Goal: Information Seeking & Learning: Learn about a topic

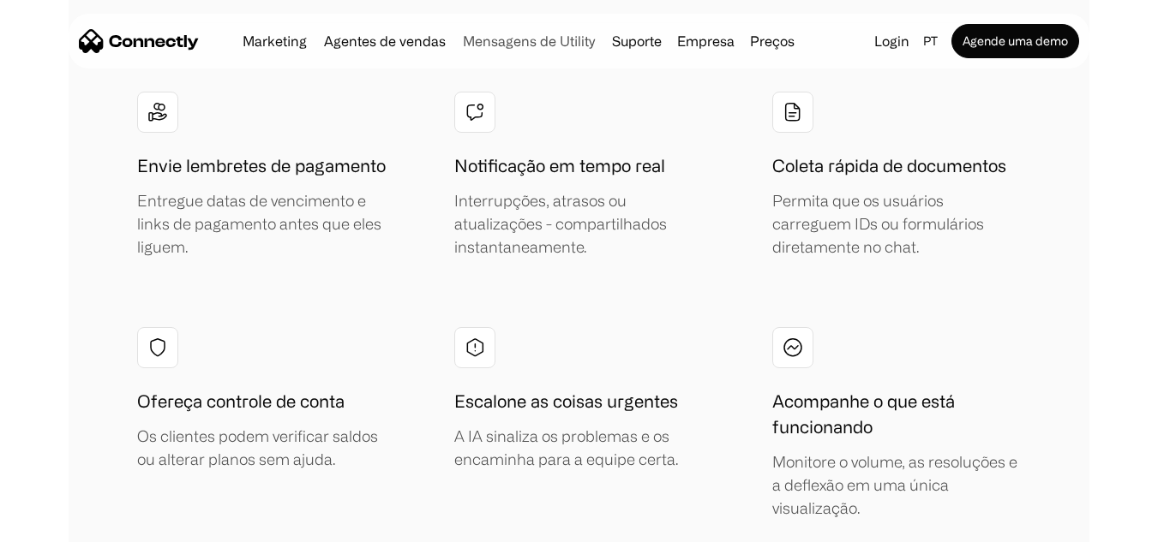
scroll to position [6940, 0]
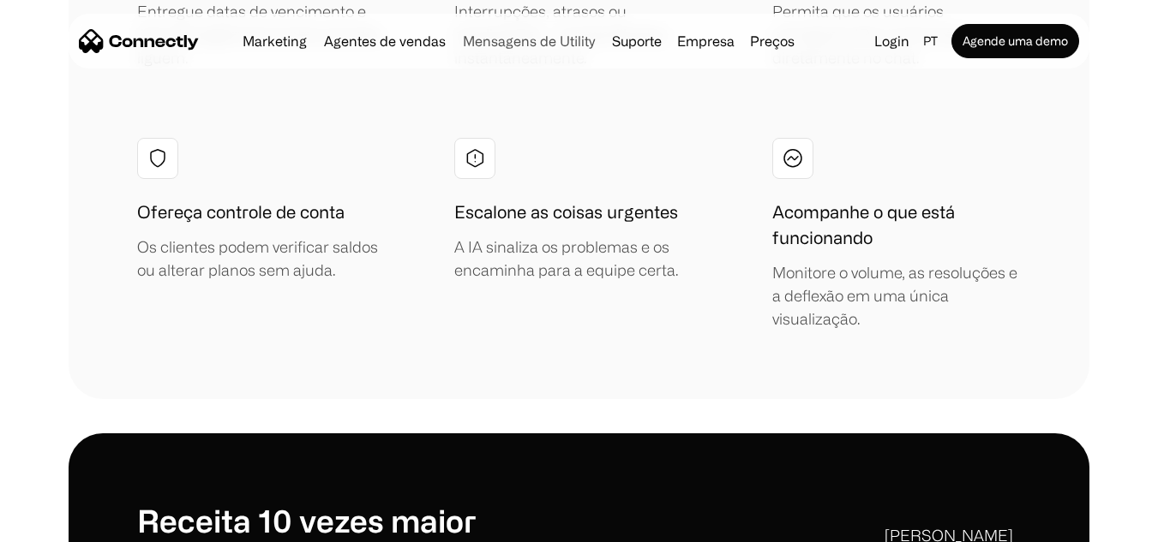
click at [579, 39] on link "Mensagens de Utility" at bounding box center [529, 41] width 146 height 14
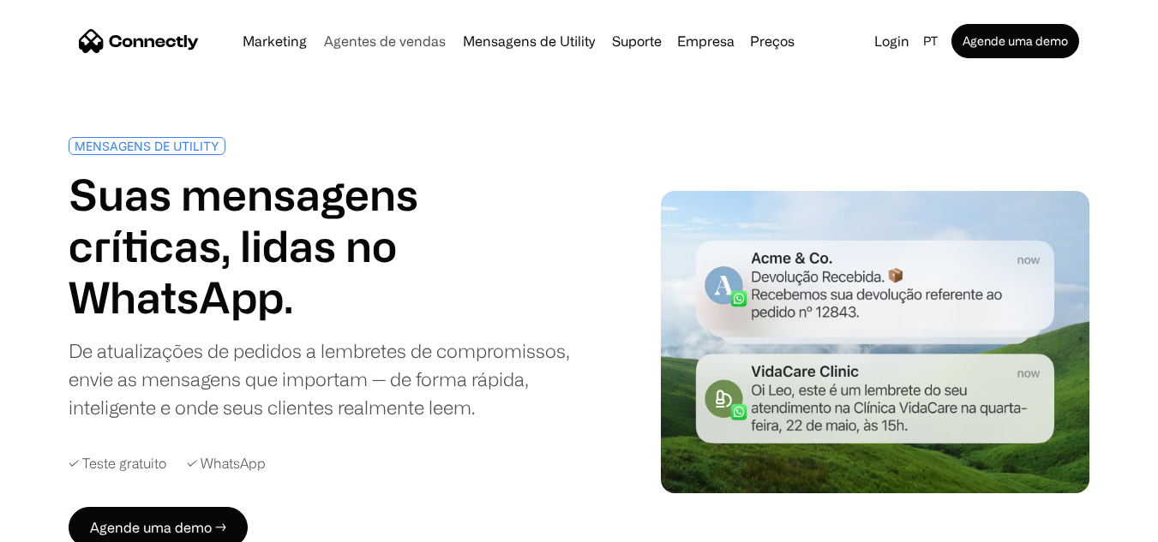
click at [425, 46] on link "Agentes de vendas" at bounding box center [384, 41] width 135 height 14
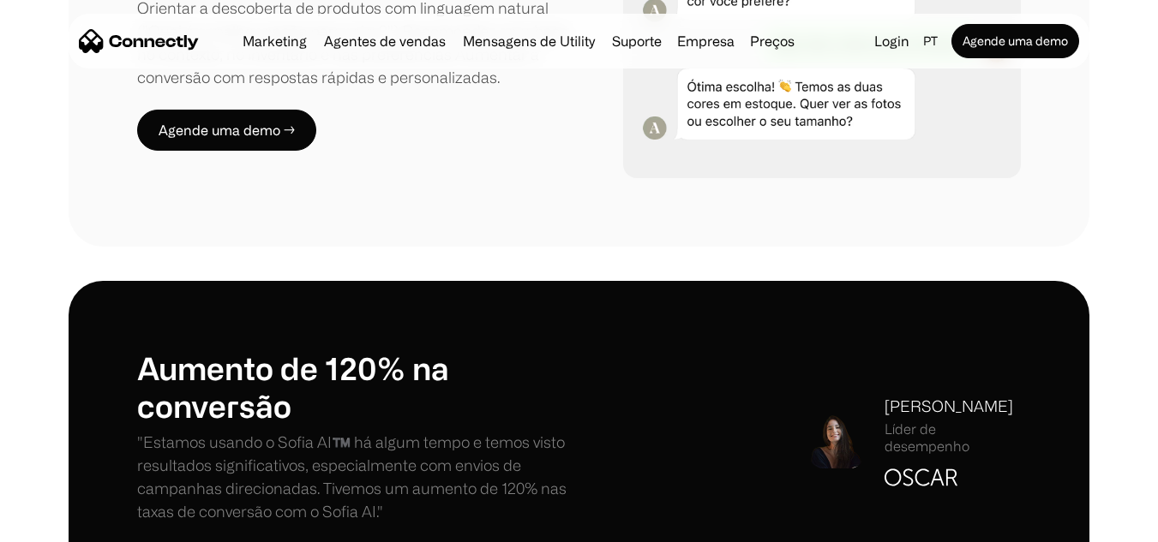
scroll to position [857, 0]
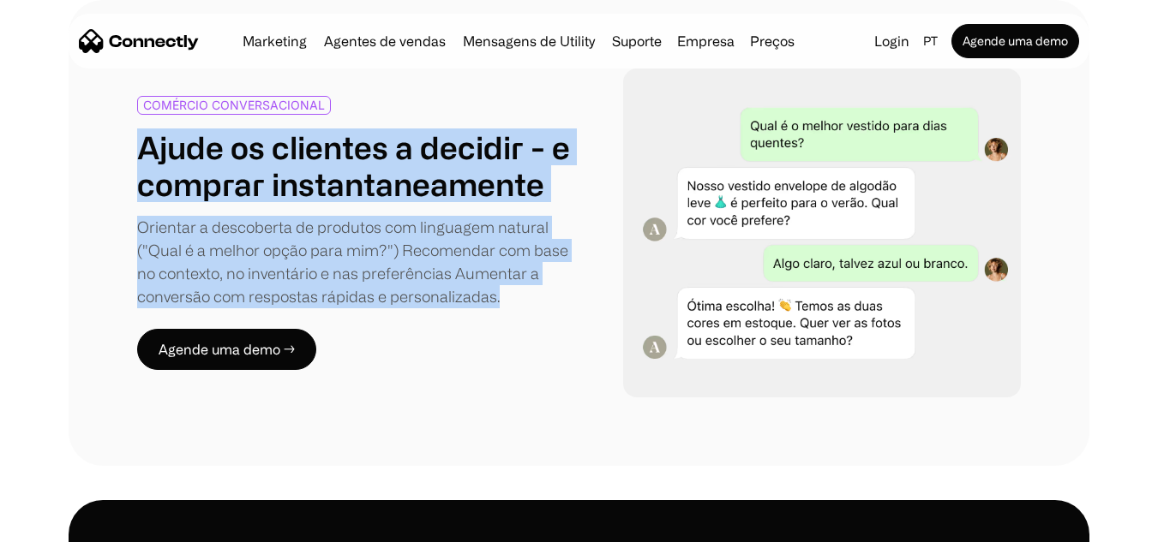
drag, startPoint x: 519, startPoint y: 303, endPoint x: 106, endPoint y: 135, distance: 446.1
click at [106, 135] on div "COMÉRCIO CONVERSACIONAL Ajude os clientes a decidir - e comprar instantaneament…" at bounding box center [579, 233] width 1020 height 467
copy div "Ajude os clientes a decidir - e comprar instantaneamente Orientar a descoberta …"
click at [401, 244] on div "Orientar a descoberta de produtos com linguagem natural ("Qual é a melhor opção…" at bounding box center [358, 262] width 442 height 93
click at [167, 257] on div "Orientar a descoberta de produtos com linguagem natural ("Qual é a melhor opção…" at bounding box center [358, 262] width 442 height 93
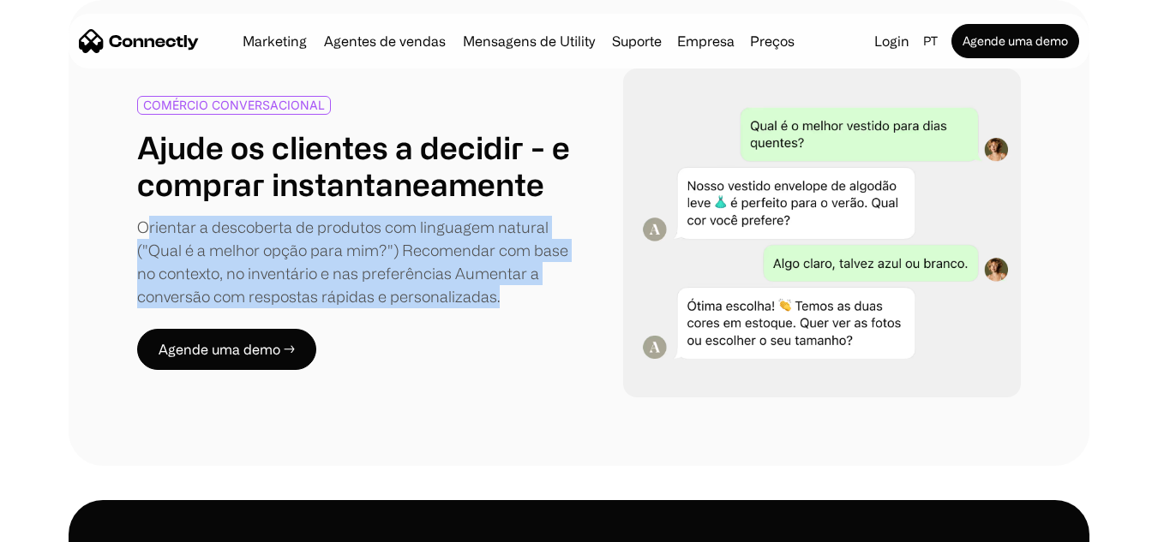
drag, startPoint x: 150, startPoint y: 232, endPoint x: 495, endPoint y: 297, distance: 351.4
click at [538, 307] on div "Orientar a descoberta de produtos com linguagem natural ("Qual é a melhor opção…" at bounding box center [358, 262] width 442 height 93
drag, startPoint x: 448, startPoint y: 279, endPoint x: 412, endPoint y: 235, distance: 57.3
click at [404, 232] on div "Orientar a descoberta de produtos com linguagem natural ("Qual é a melhor opção…" at bounding box center [358, 262] width 442 height 93
drag, startPoint x: 504, startPoint y: 302, endPoint x: 204, endPoint y: 236, distance: 307.1
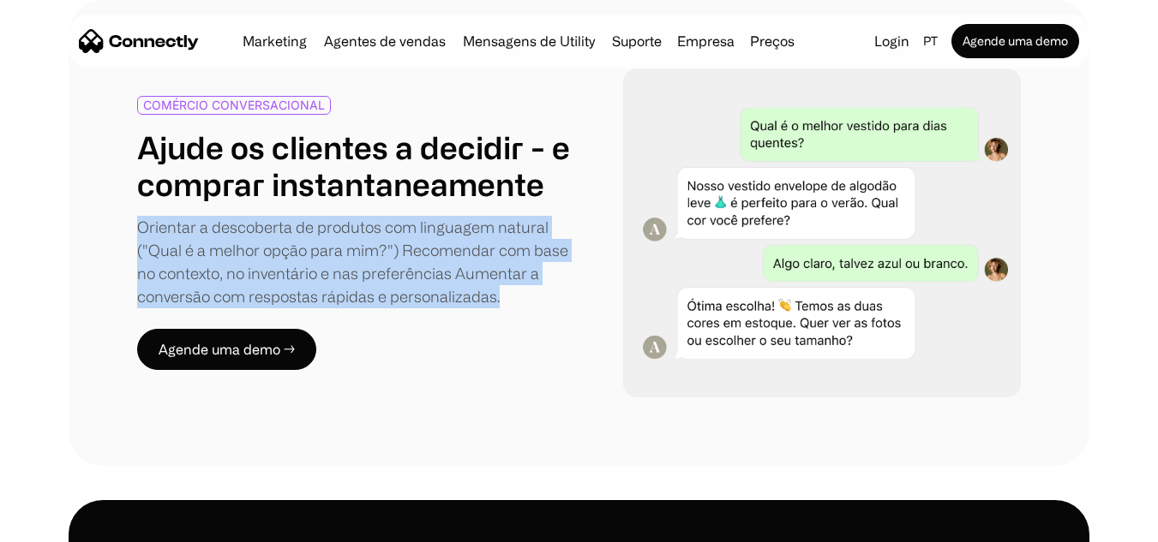
click at [114, 234] on div "COMÉRCIO CONVERSACIONAL Ajude os clientes a decidir - e comprar instantaneament…" at bounding box center [579, 233] width 1020 height 467
copy div "Orientar a descoberta de produtos com linguagem natural ("Qual é a melhor opção…"
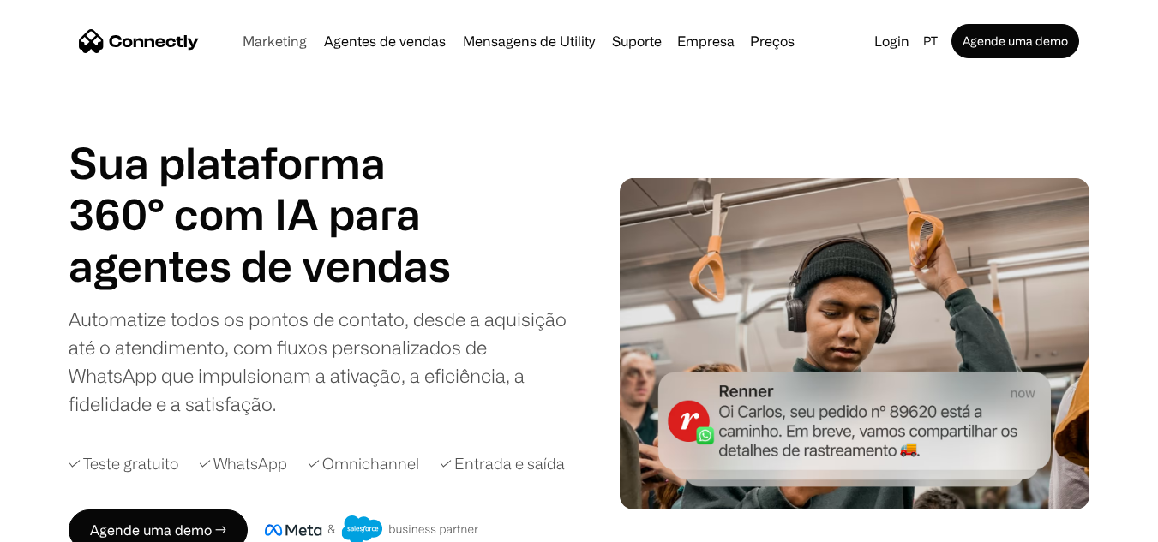
click at [302, 46] on link "Marketing" at bounding box center [275, 41] width 78 height 14
